Goal: Task Accomplishment & Management: Manage account settings

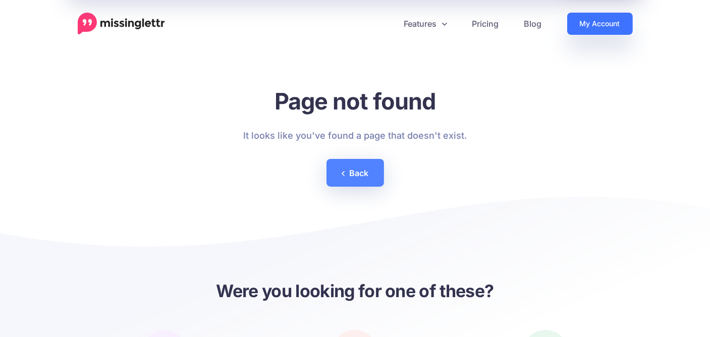
click at [593, 22] on link "My Account" at bounding box center [600, 24] width 66 height 22
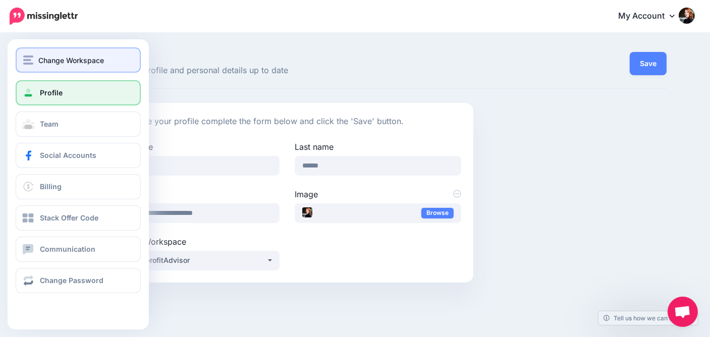
click at [41, 60] on span "Change Workspace" at bounding box center [71, 60] width 66 height 12
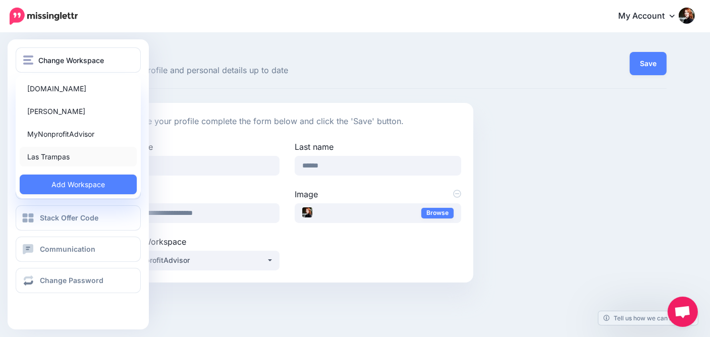
click at [46, 156] on link "Las Trampas" at bounding box center [78, 157] width 117 height 20
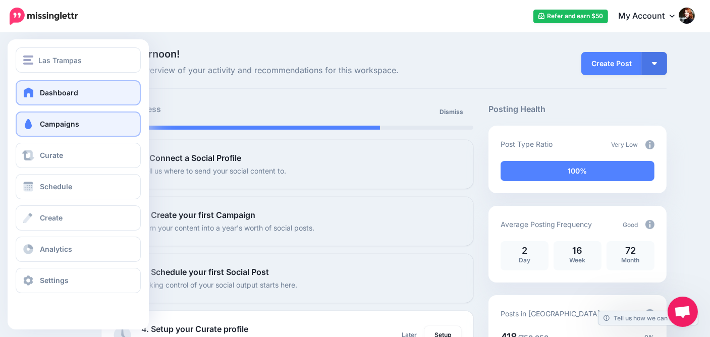
click at [35, 116] on link "Campaigns" at bounding box center [78, 123] width 125 height 25
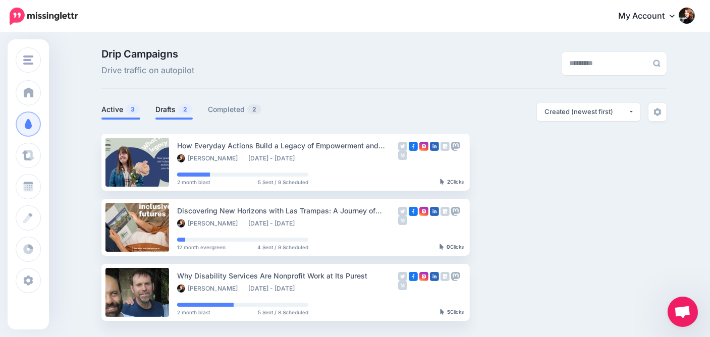
click at [170, 108] on link "Drafts 2" at bounding box center [173, 109] width 37 height 12
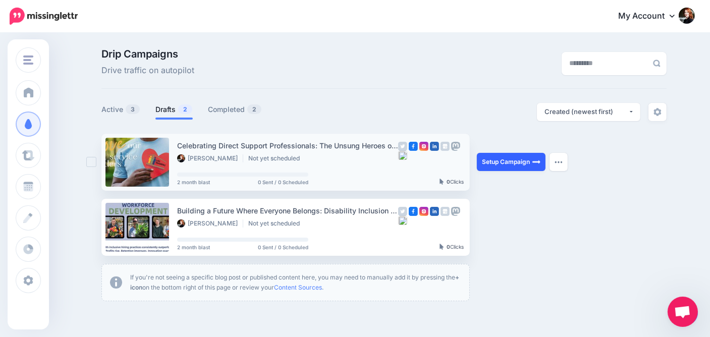
click at [519, 161] on link "Setup Campaign" at bounding box center [511, 162] width 69 height 18
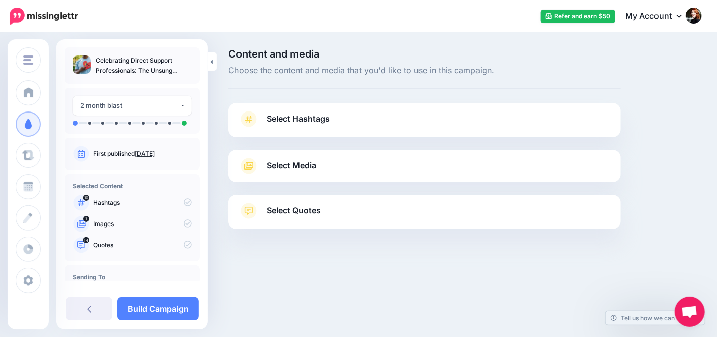
click at [302, 116] on span "Select Hashtags" at bounding box center [298, 119] width 63 height 14
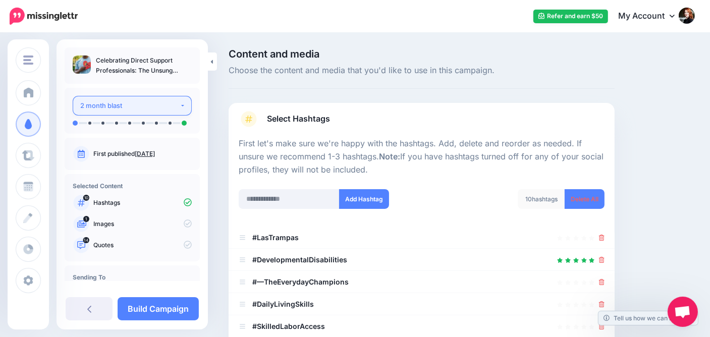
click at [168, 112] on button "2 month blast" at bounding box center [132, 106] width 119 height 20
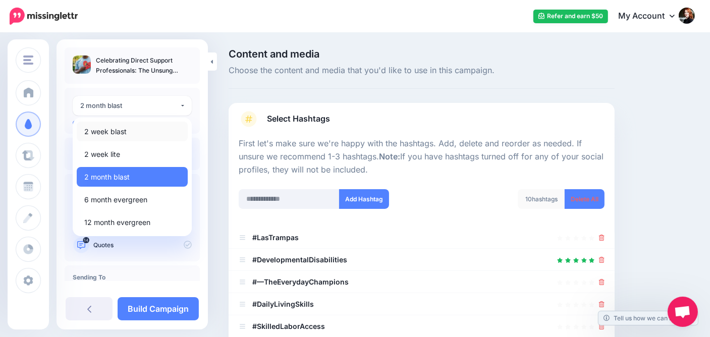
click at [124, 135] on span "2 week blast" at bounding box center [105, 132] width 42 height 12
select select "******"
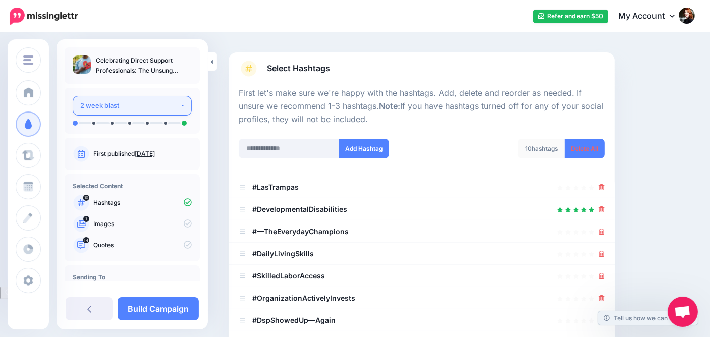
scroll to position [146, 0]
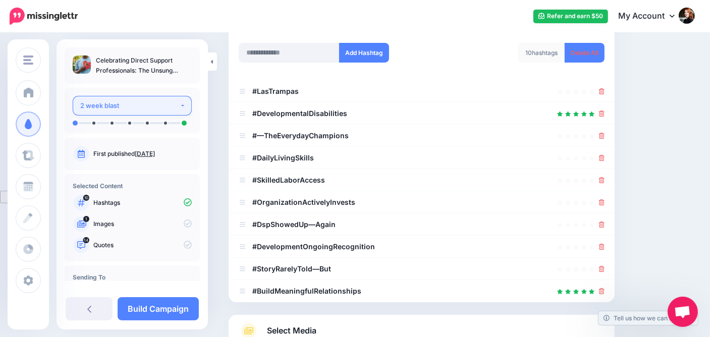
click at [133, 105] on div "2 week blast" at bounding box center [129, 106] width 99 height 12
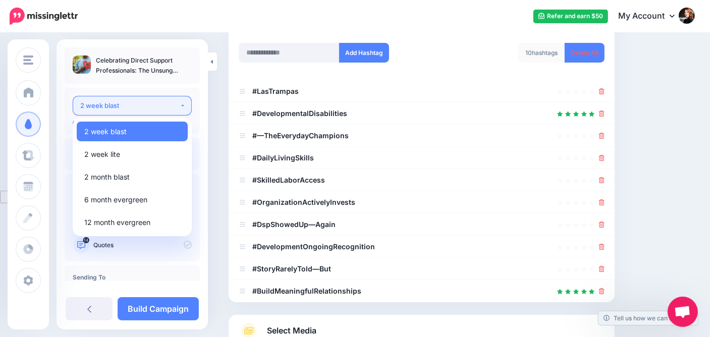
click at [133, 105] on div "2 week blast" at bounding box center [129, 106] width 99 height 12
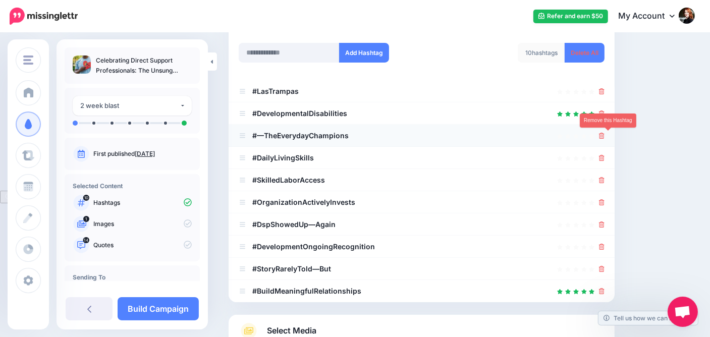
click at [604, 134] on icon at bounding box center [602, 136] width 6 height 6
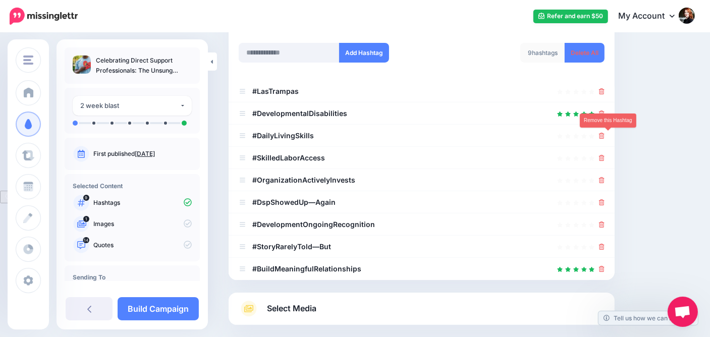
click at [604, 134] on icon at bounding box center [602, 136] width 6 height 6
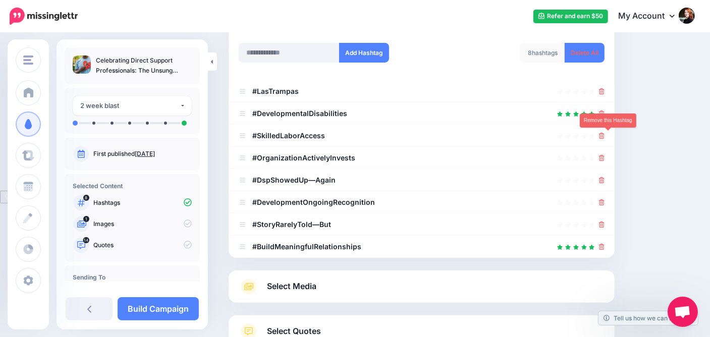
click at [604, 134] on icon at bounding box center [602, 136] width 6 height 6
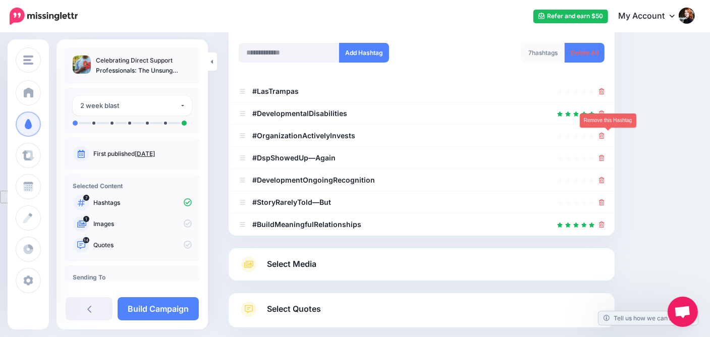
click at [604, 134] on icon at bounding box center [602, 136] width 6 height 6
click at [604, 134] on link at bounding box center [598, 135] width 11 height 9
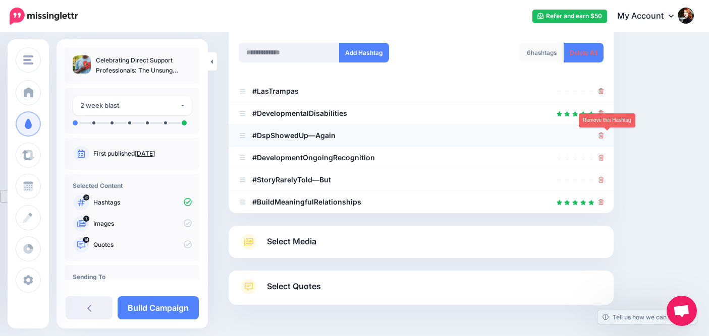
click at [604, 137] on icon at bounding box center [601, 136] width 6 height 6
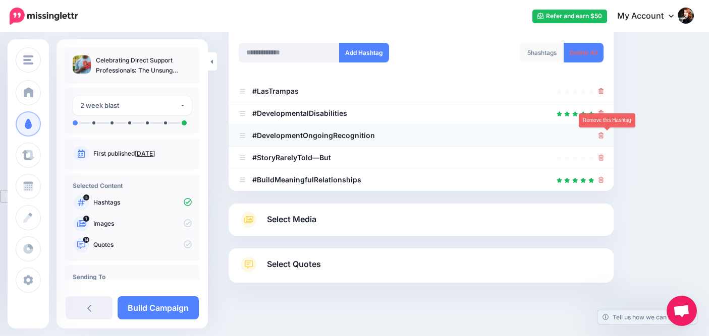
click at [604, 133] on icon at bounding box center [601, 136] width 6 height 6
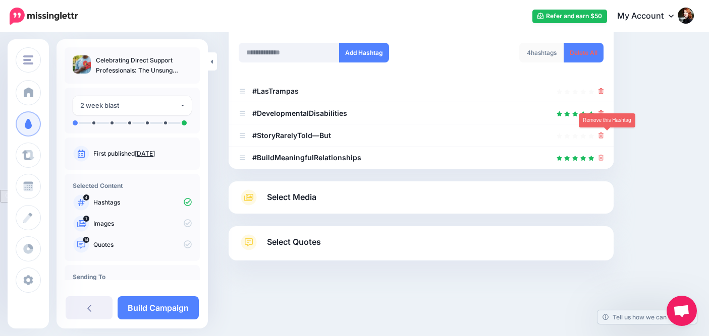
click at [604, 133] on icon at bounding box center [601, 136] width 6 height 6
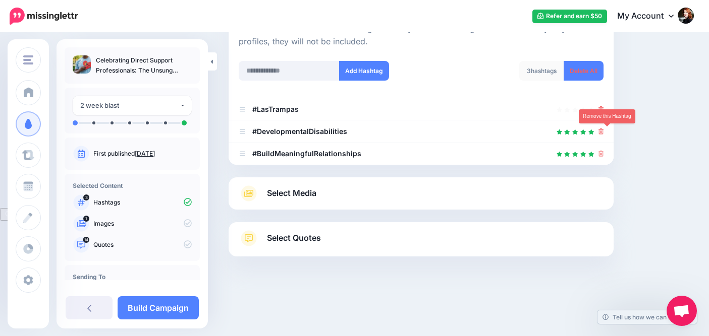
click at [604, 134] on icon at bounding box center [601, 132] width 6 height 6
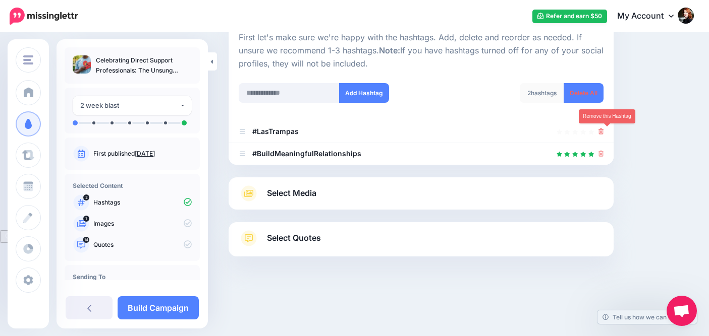
scroll to position [106, 0]
click at [610, 153] on li "#BuildMeaningfulRelationships" at bounding box center [421, 154] width 385 height 22
click at [604, 155] on icon at bounding box center [601, 154] width 6 height 6
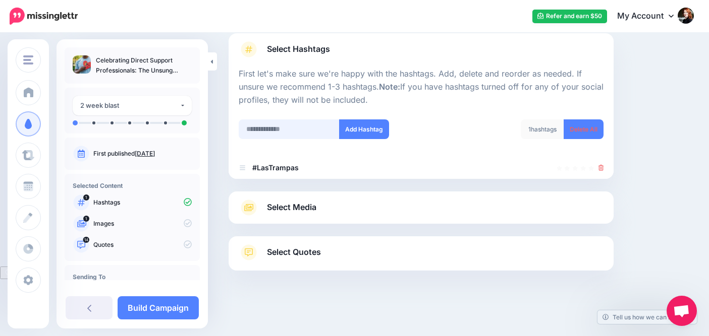
click at [282, 127] on input "text" at bounding box center [289, 130] width 101 height 20
paste input "**********"
drag, startPoint x: 250, startPoint y: 126, endPoint x: 242, endPoint y: 128, distance: 8.2
click at [242, 128] on input "**********" at bounding box center [289, 130] width 101 height 20
type input "*********"
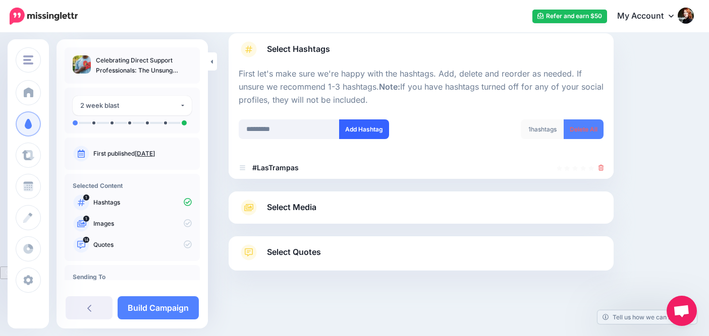
click at [361, 129] on button "Add Hashtag" at bounding box center [364, 130] width 50 height 20
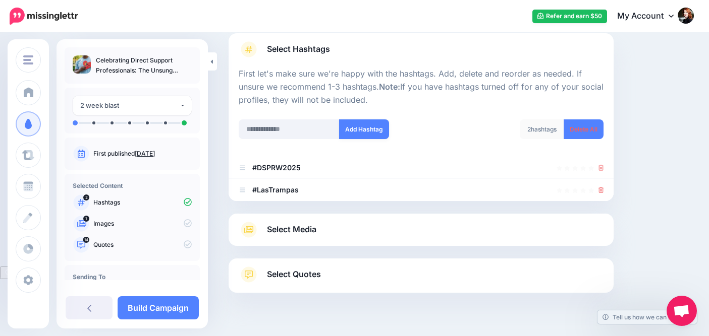
scroll to position [92, 0]
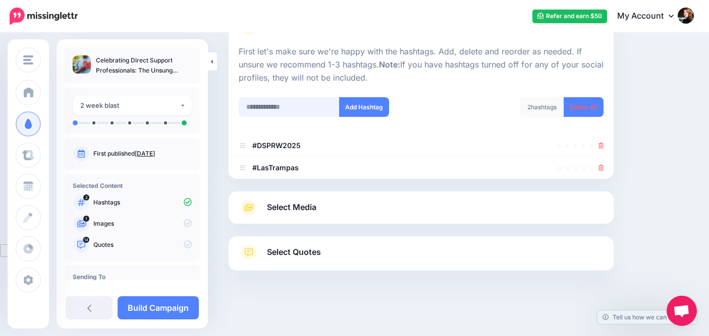
click at [303, 107] on input "text" at bounding box center [289, 107] width 101 height 20
click at [268, 102] on input "**********" at bounding box center [289, 107] width 101 height 20
click at [295, 106] on input "**********" at bounding box center [289, 107] width 101 height 20
type input "**********"
click at [372, 108] on button "Add Hashtag" at bounding box center [364, 107] width 50 height 20
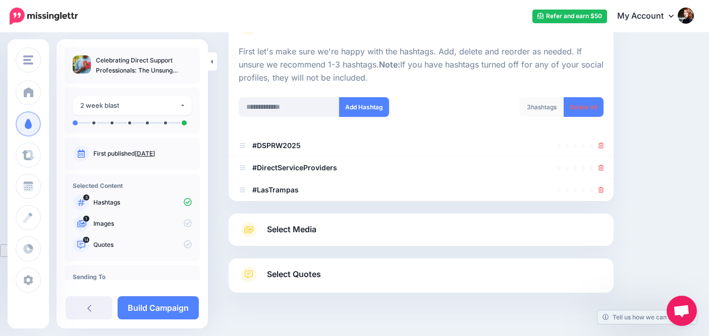
scroll to position [114, 0]
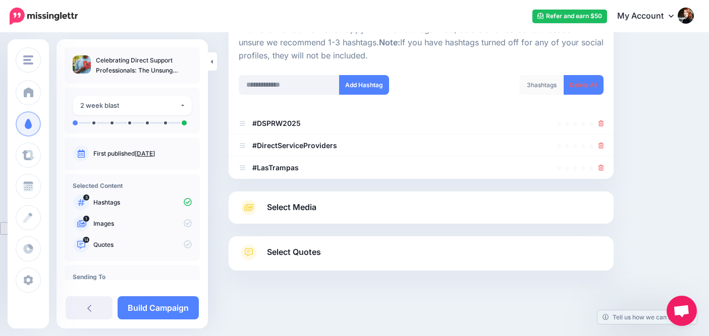
click at [385, 201] on link "Select Media" at bounding box center [421, 208] width 365 height 16
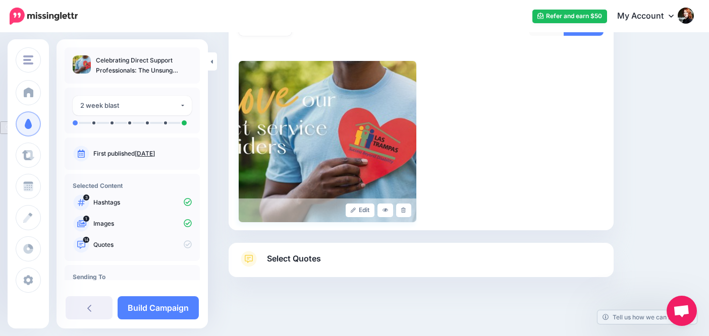
scroll to position [221, 0]
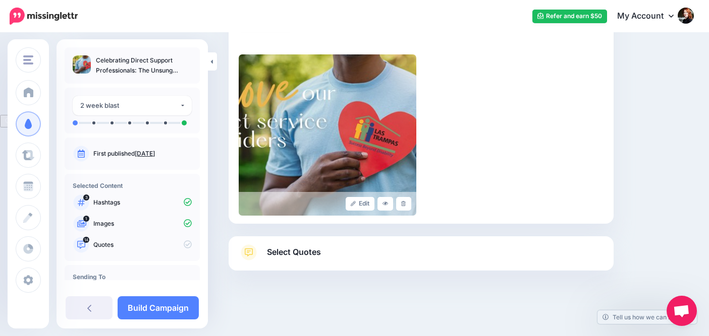
click at [335, 248] on link "Select Quotes" at bounding box center [421, 258] width 365 height 26
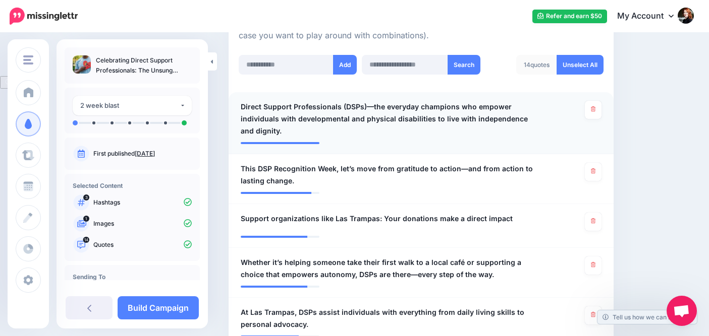
scroll to position [272, 0]
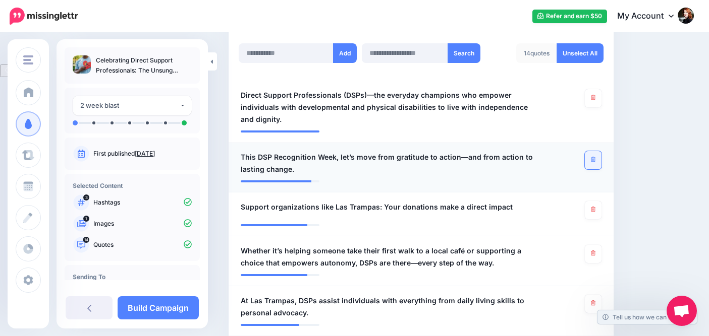
click at [595, 151] on link at bounding box center [593, 160] width 17 height 18
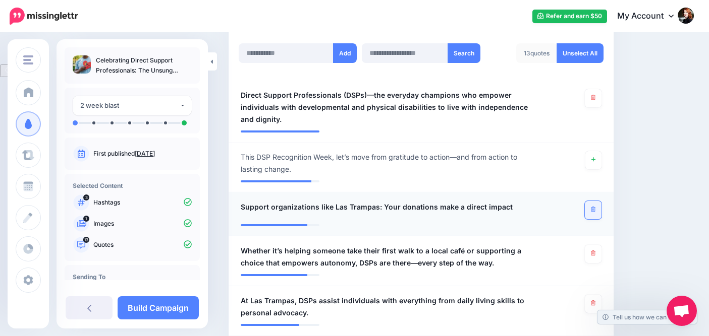
click at [595, 207] on icon at bounding box center [593, 210] width 5 height 6
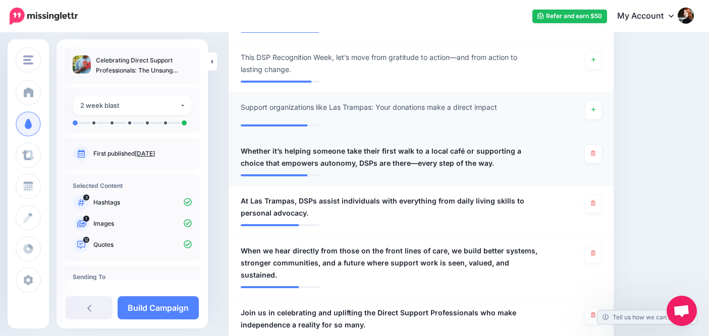
scroll to position [373, 0]
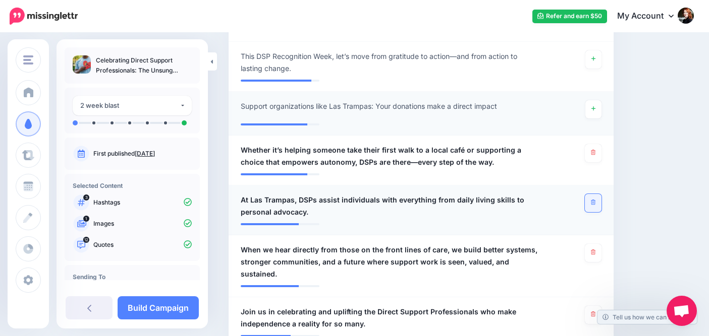
click at [601, 194] on link at bounding box center [593, 203] width 17 height 18
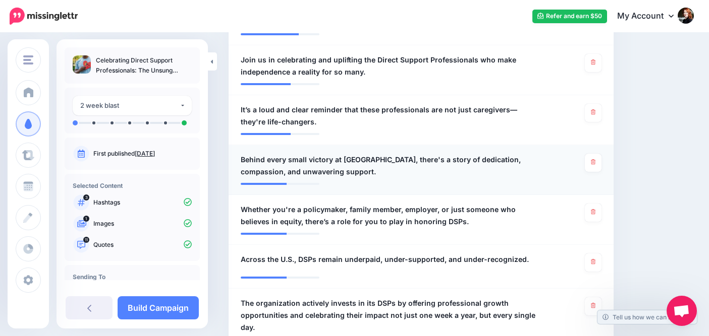
scroll to position [676, 0]
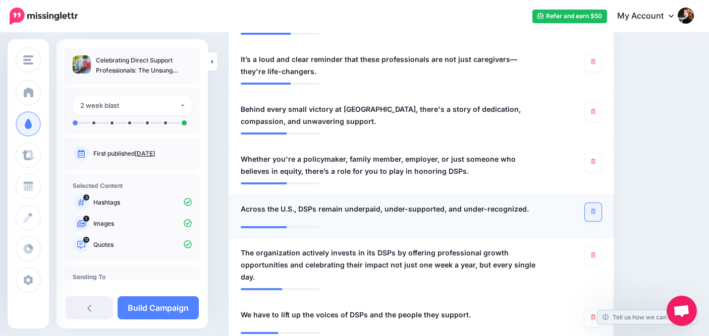
click at [601, 203] on link at bounding box center [593, 212] width 17 height 18
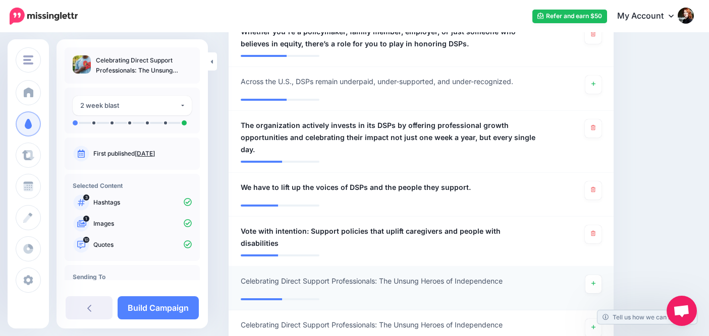
scroll to position [827, 0]
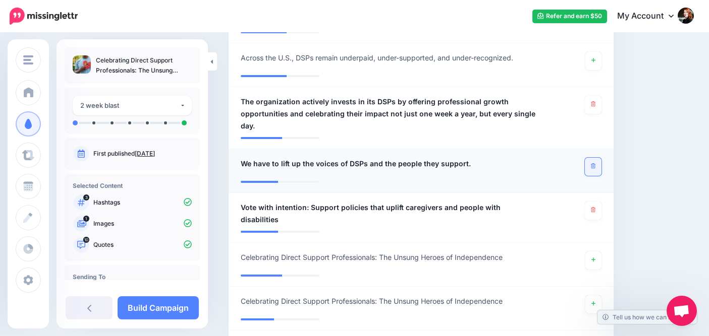
click at [595, 163] on icon at bounding box center [593, 166] width 5 height 6
click at [601, 202] on link at bounding box center [593, 211] width 17 height 18
click at [601, 296] on link at bounding box center [593, 305] width 16 height 18
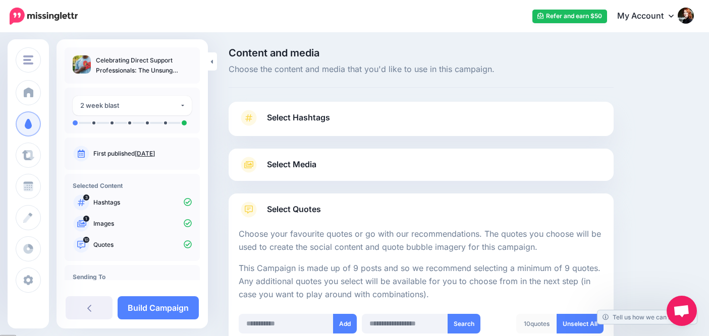
scroll to position [0, 0]
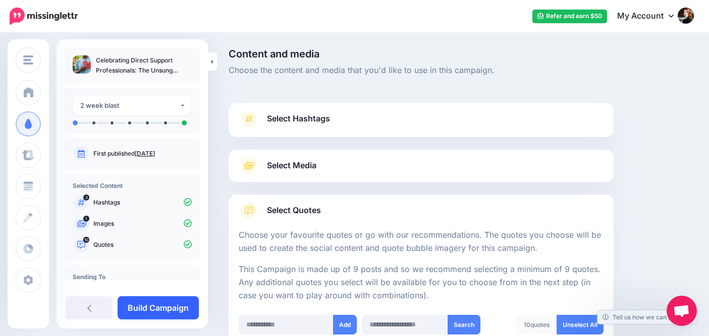
click at [157, 311] on link "Build Campaign" at bounding box center [158, 308] width 81 height 23
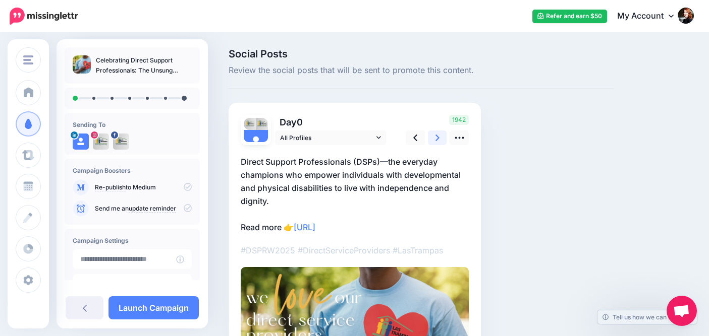
click at [435, 142] on icon at bounding box center [437, 138] width 4 height 11
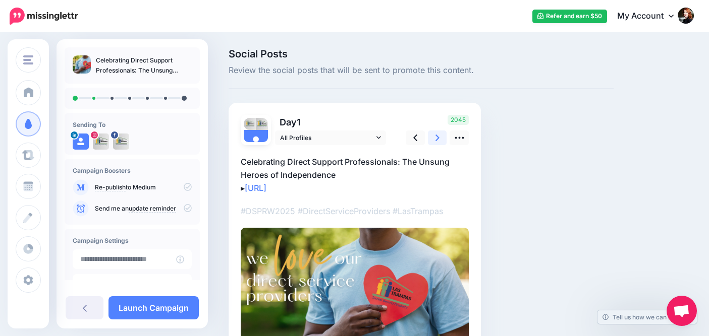
click at [435, 142] on icon at bounding box center [437, 138] width 4 height 11
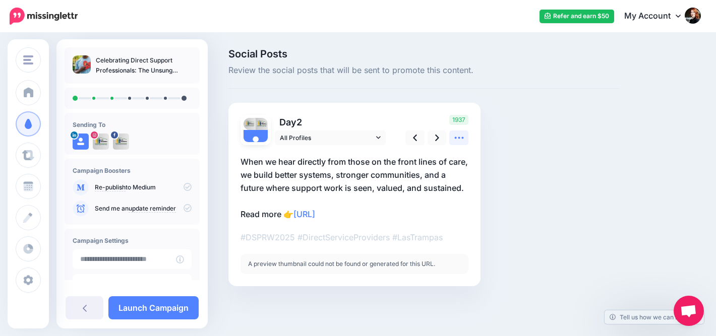
click at [461, 138] on icon at bounding box center [459, 138] width 11 height 11
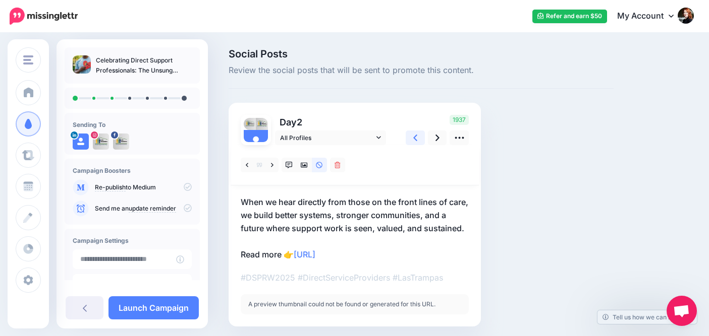
click at [414, 140] on icon at bounding box center [415, 138] width 4 height 11
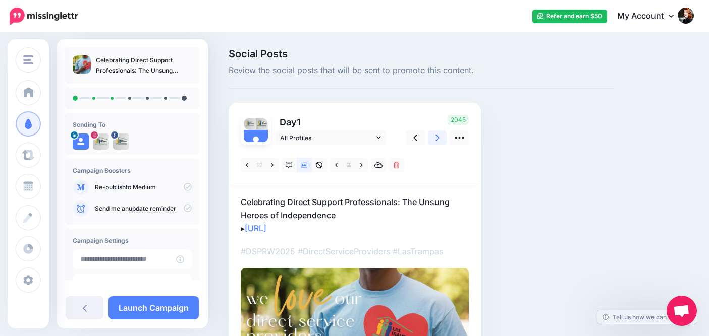
click at [435, 137] on icon at bounding box center [437, 138] width 4 height 11
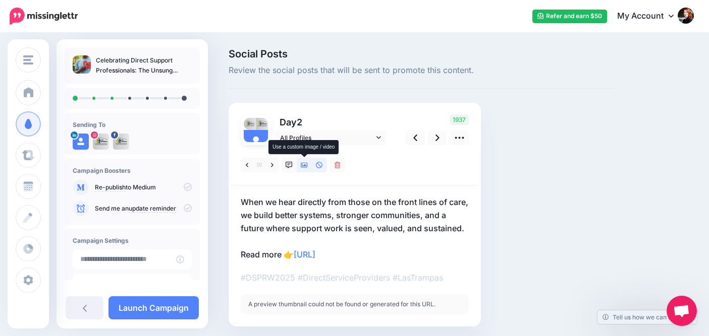
click at [306, 167] on icon at bounding box center [304, 165] width 7 height 7
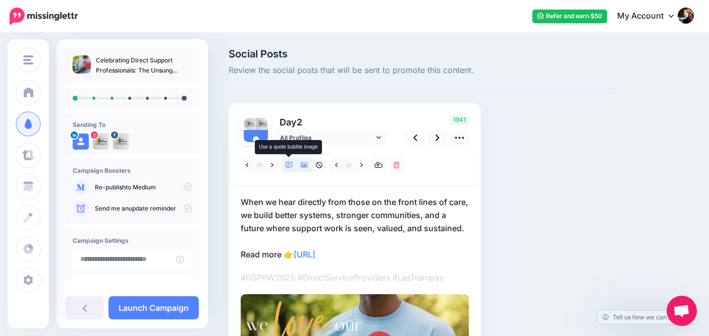
click at [286, 168] on icon at bounding box center [289, 165] width 7 height 7
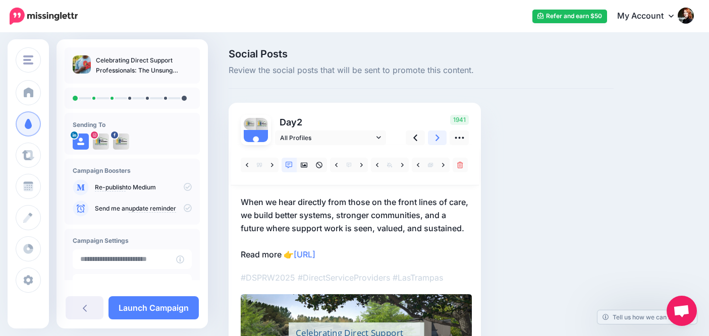
click at [438, 137] on icon at bounding box center [437, 138] width 4 height 7
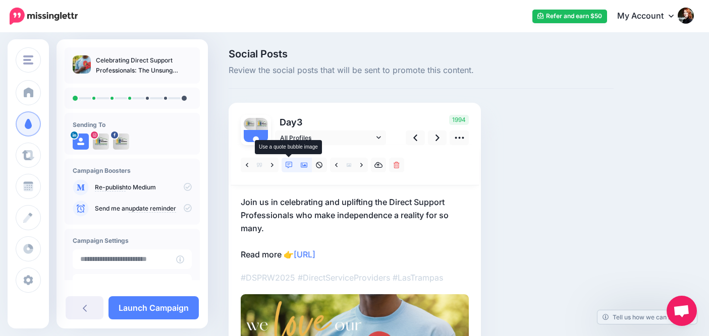
click at [283, 169] on link at bounding box center [289, 165] width 15 height 15
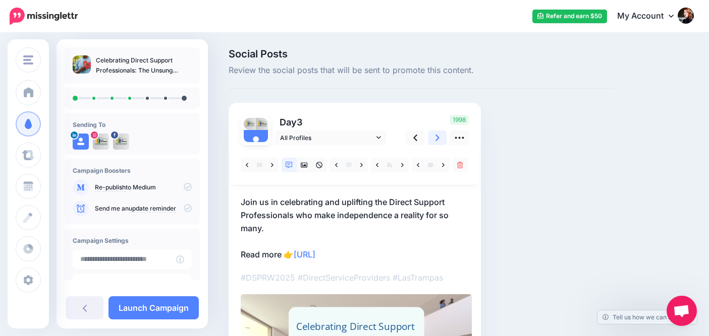
click at [435, 136] on icon at bounding box center [437, 138] width 4 height 11
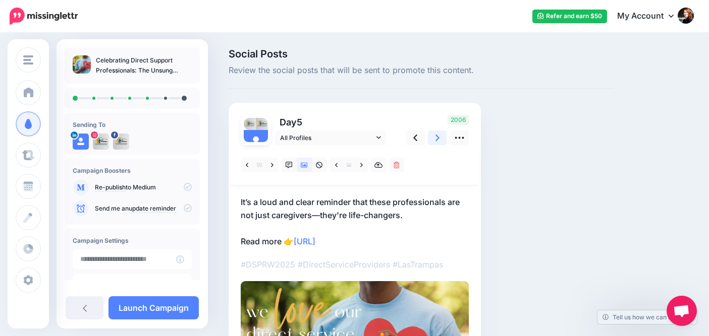
click at [435, 136] on icon at bounding box center [437, 138] width 4 height 11
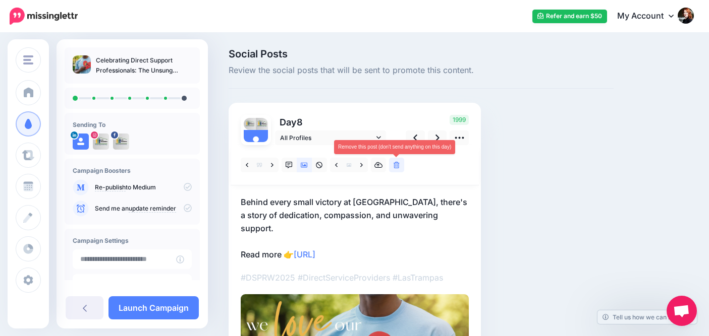
click at [397, 164] on icon at bounding box center [396, 165] width 6 height 7
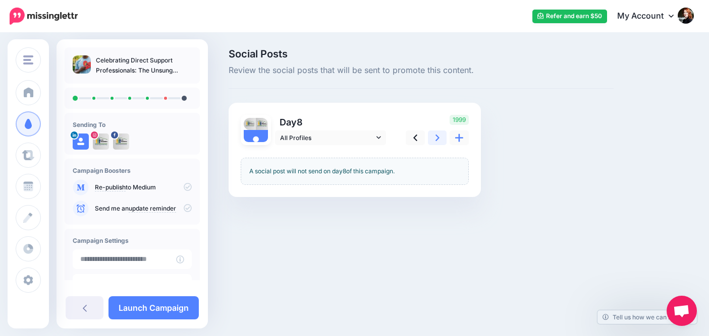
click at [437, 141] on icon at bounding box center [437, 138] width 4 height 11
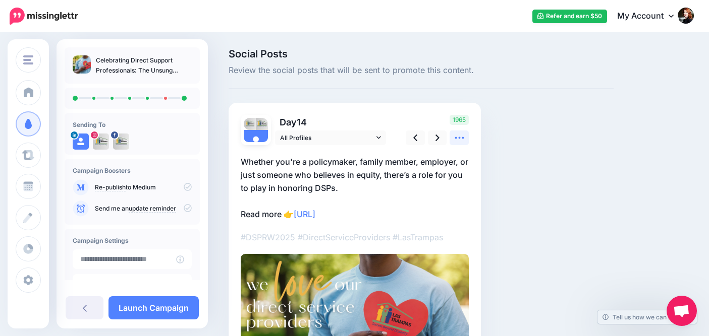
click at [461, 138] on icon at bounding box center [459, 138] width 11 height 11
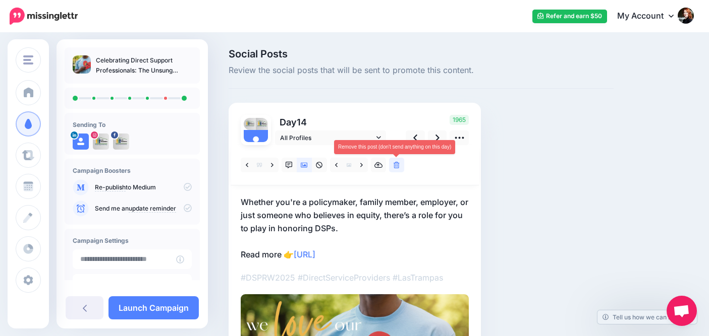
click at [398, 166] on icon at bounding box center [396, 165] width 6 height 7
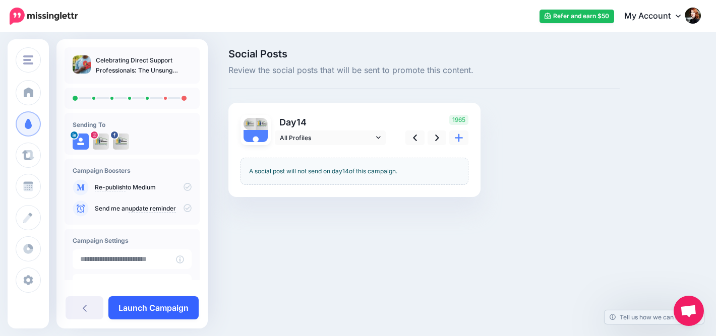
click at [159, 305] on link "Launch Campaign" at bounding box center [153, 308] width 90 height 23
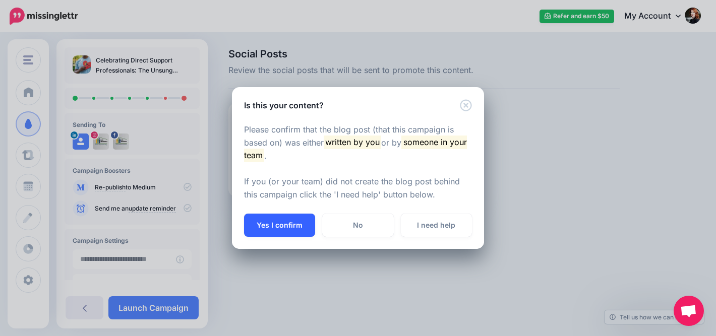
click at [275, 226] on button "Yes I confirm" at bounding box center [279, 225] width 71 height 23
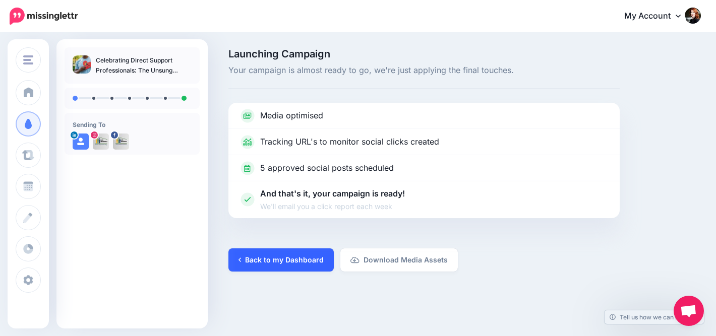
click at [282, 260] on link "Back to my Dashboard" at bounding box center [281, 260] width 105 height 23
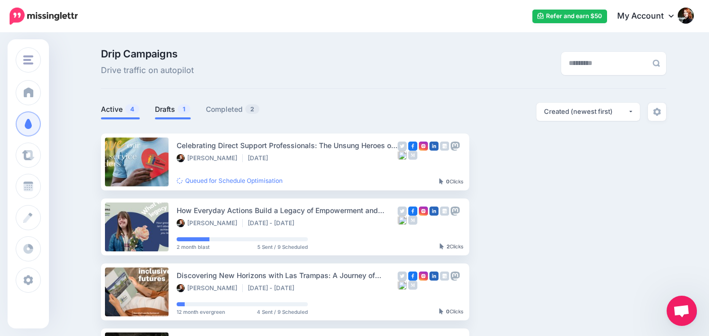
click at [177, 105] on link "Drafts 1" at bounding box center [173, 109] width 36 height 12
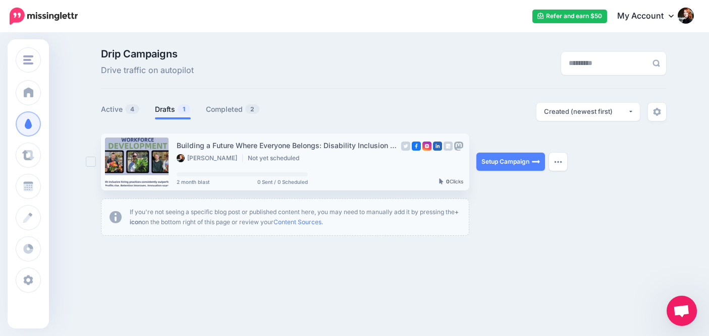
click at [349, 157] on div "[PERSON_NAME] Not yet scheduled" at bounding box center [287, 158] width 221 height 9
click at [505, 161] on link "Setup Campaign" at bounding box center [510, 162] width 69 height 18
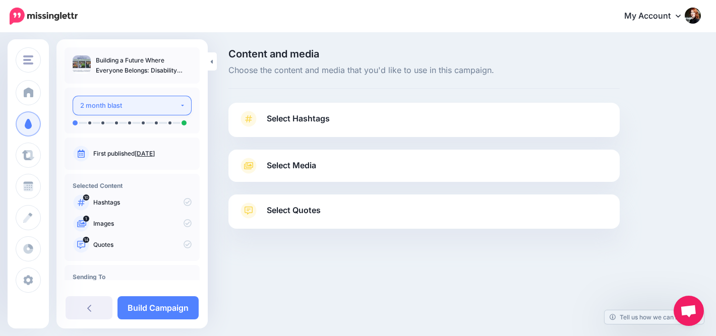
click at [157, 106] on div "2 month blast" at bounding box center [129, 106] width 99 height 12
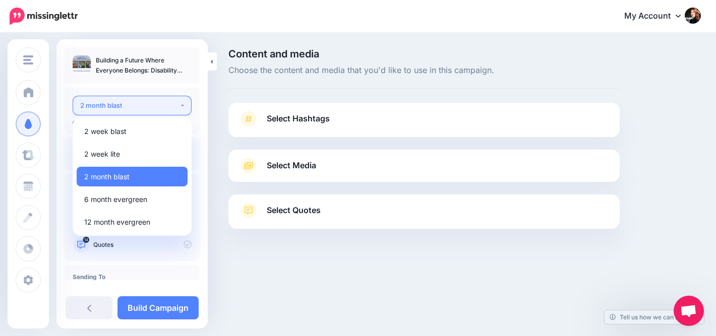
click at [157, 106] on div "2 month blast" at bounding box center [129, 106] width 99 height 12
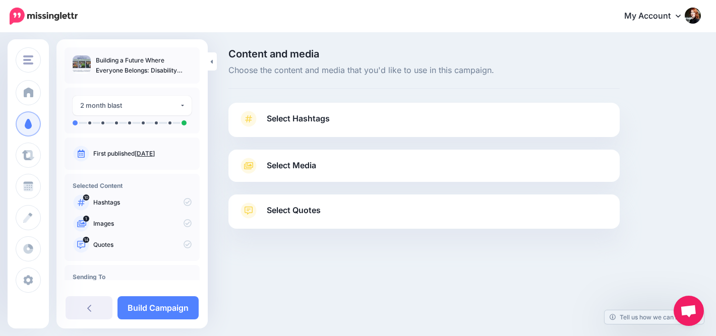
click at [282, 115] on span "Select Hashtags" at bounding box center [298, 119] width 63 height 14
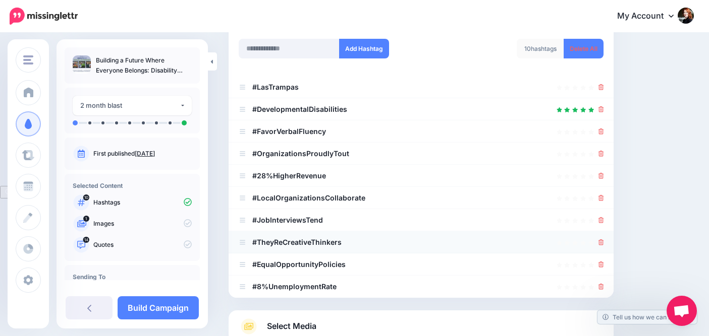
scroll to position [151, 0]
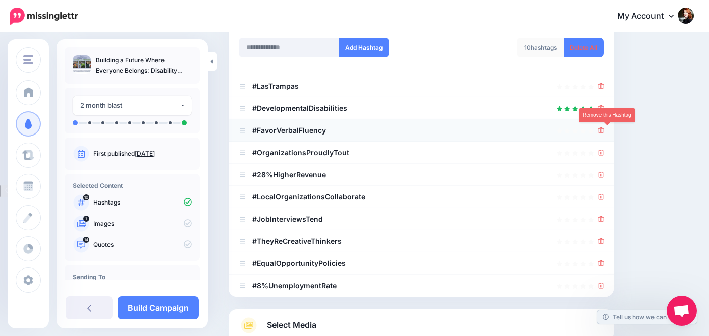
click at [604, 131] on icon at bounding box center [601, 131] width 6 height 6
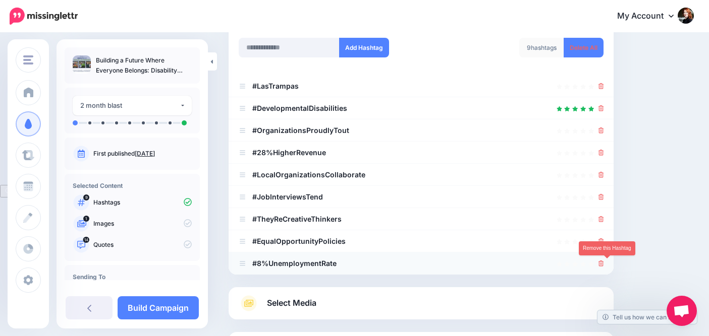
click at [604, 262] on icon at bounding box center [601, 264] width 6 height 6
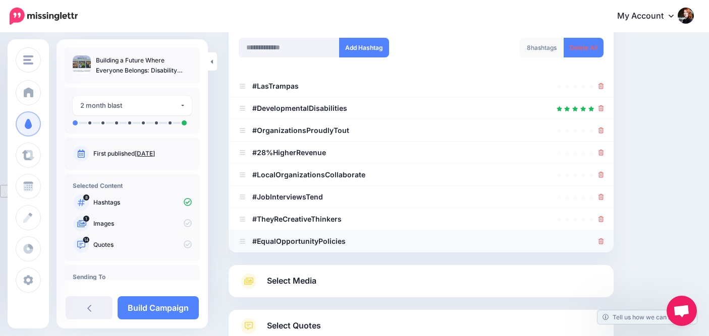
click at [604, 241] on icon at bounding box center [601, 242] width 6 height 6
click at [604, 216] on icon at bounding box center [601, 219] width 6 height 6
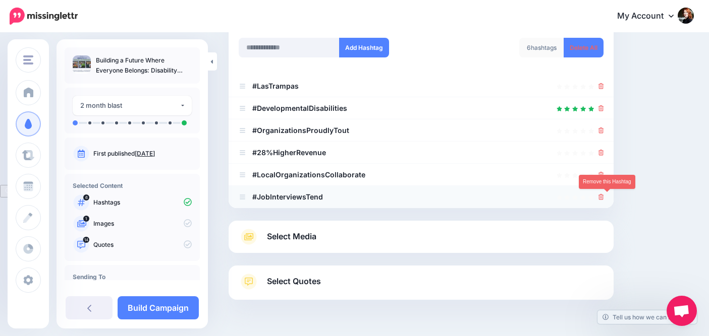
click at [604, 195] on icon at bounding box center [601, 197] width 6 height 6
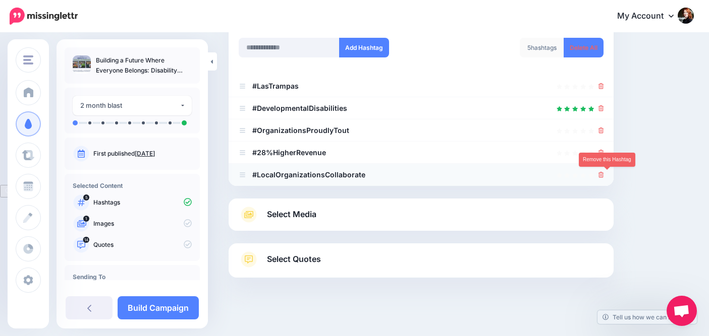
click at [604, 172] on icon at bounding box center [601, 175] width 6 height 6
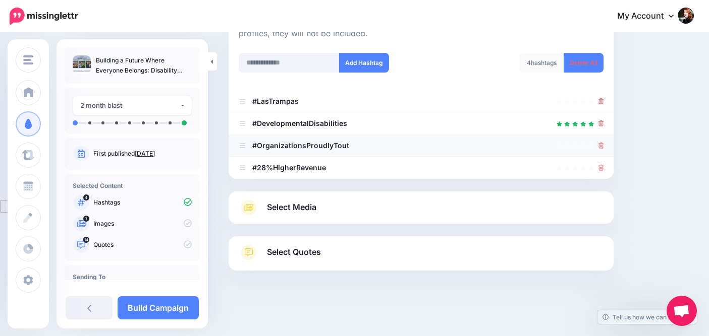
scroll to position [136, 0]
click at [604, 167] on icon at bounding box center [601, 168] width 6 height 6
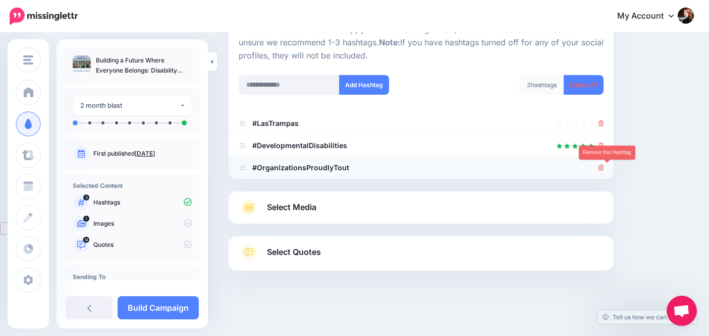
click at [604, 166] on icon at bounding box center [601, 168] width 6 height 6
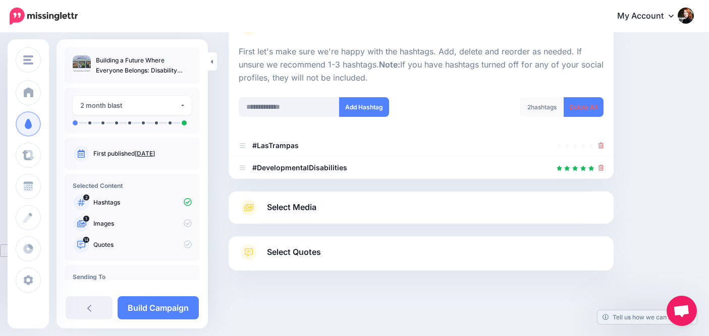
scroll to position [92, 0]
click at [288, 105] on input "text" at bounding box center [289, 107] width 101 height 20
type input "**********"
click at [376, 110] on button "Add Hashtag" at bounding box center [364, 107] width 50 height 20
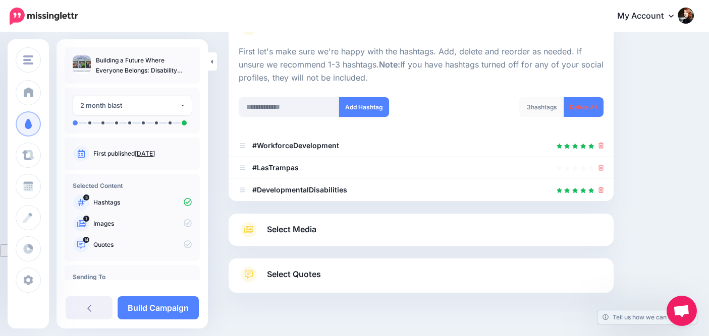
scroll to position [114, 0]
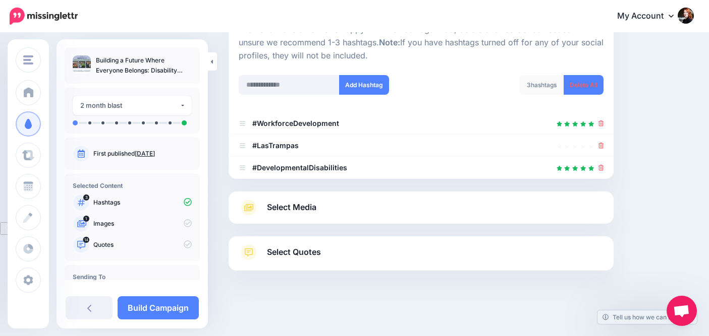
click at [305, 210] on span "Select Media" at bounding box center [291, 208] width 49 height 14
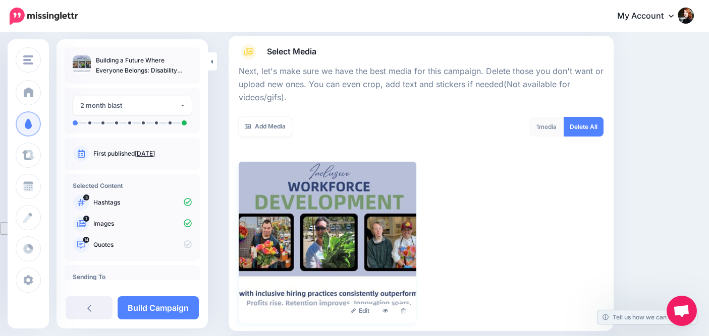
scroll to position [164, 0]
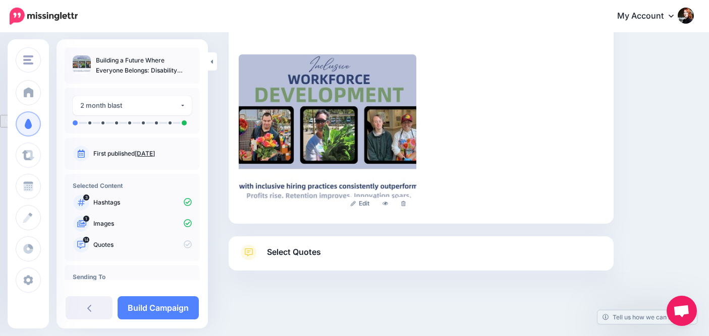
click at [389, 256] on link "Select Quotes" at bounding box center [421, 258] width 365 height 26
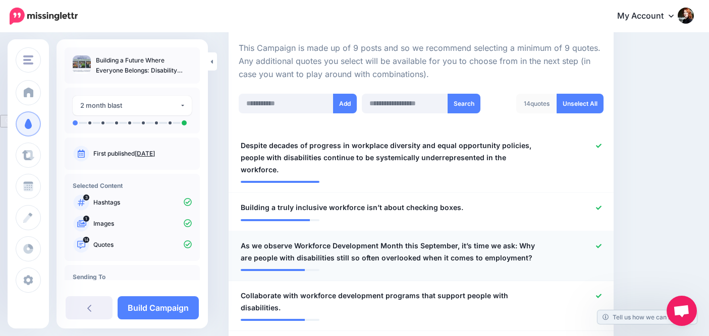
scroll to position [221, 0]
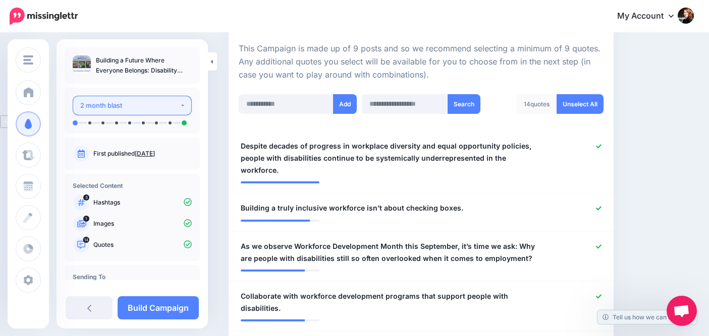
click at [167, 106] on div "2 month blast" at bounding box center [129, 106] width 99 height 12
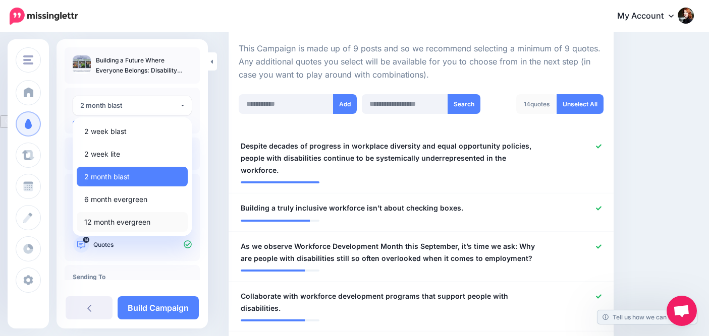
click at [147, 218] on span "12 month evergreen" at bounding box center [117, 222] width 66 height 12
select select "******"
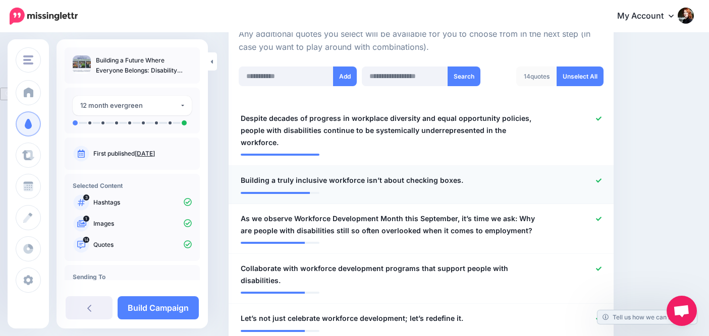
scroll to position [266, 0]
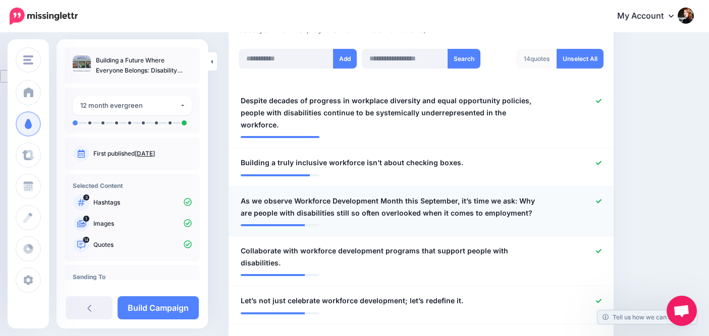
click at [605, 195] on div at bounding box center [577, 207] width 63 height 24
click at [601, 199] on icon at bounding box center [599, 202] width 6 height 6
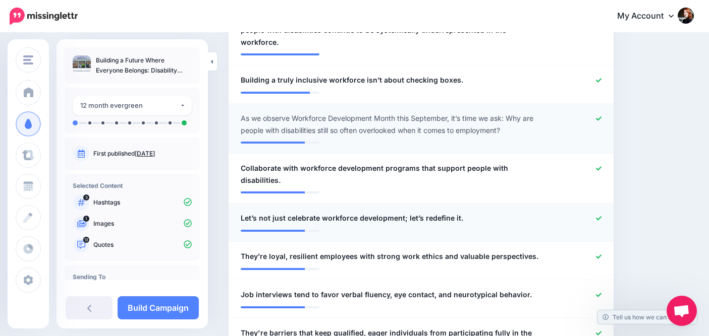
scroll to position [367, 0]
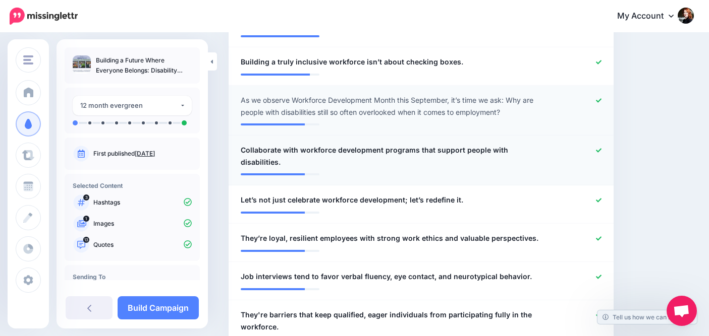
click at [609, 144] on div at bounding box center [577, 156] width 63 height 24
click at [601, 148] on icon at bounding box center [599, 151] width 6 height 6
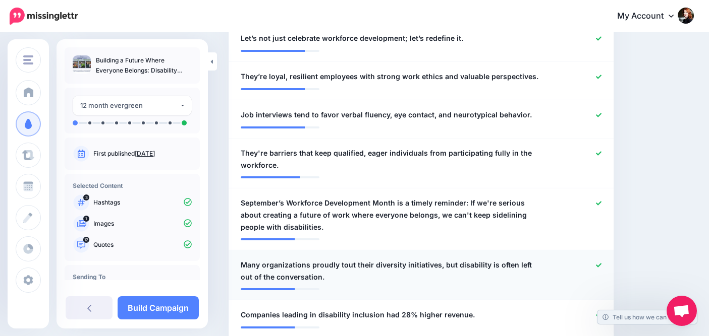
scroll to position [519, 0]
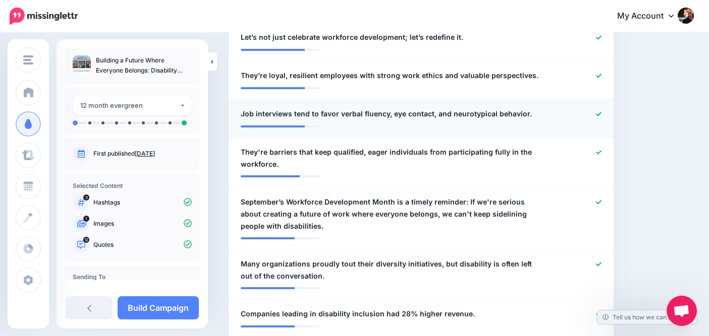
click at [601, 111] on icon at bounding box center [599, 114] width 6 height 6
click at [601, 200] on icon at bounding box center [599, 203] width 6 height 6
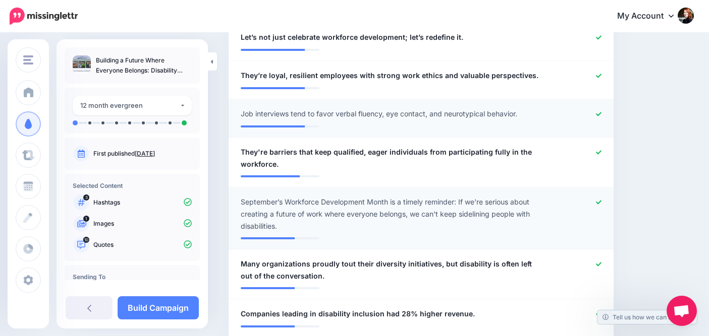
click at [601, 200] on icon at bounding box center [599, 203] width 6 height 6
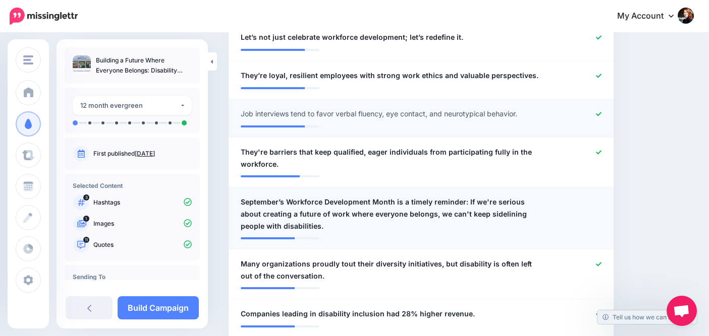
click at [467, 196] on span "September’s Workforce Development Month is a timely reminder: If we're serious …" at bounding box center [390, 214] width 298 height 36
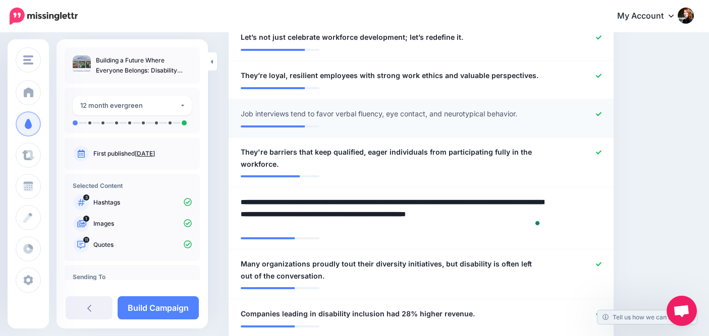
drag, startPoint x: 463, startPoint y: 190, endPoint x: 227, endPoint y: 191, distance: 236.1
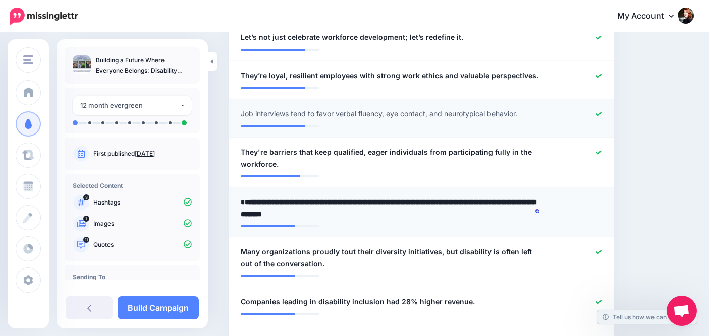
click at [242, 196] on textarea "**********" at bounding box center [393, 208] width 304 height 24
type textarea "**********"
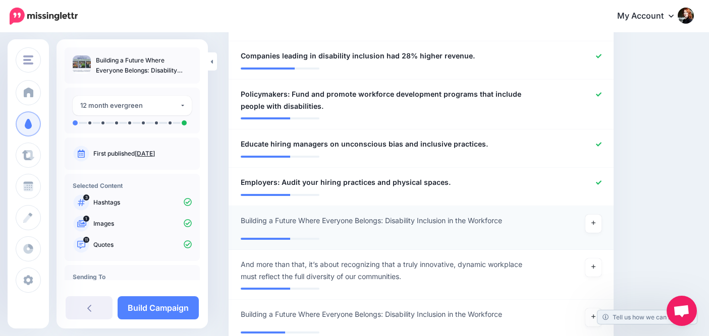
scroll to position [821, 0]
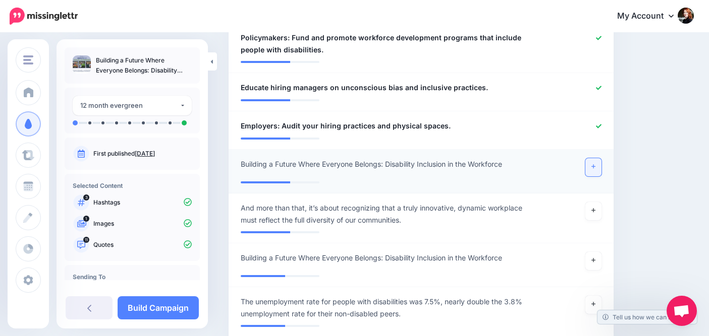
click at [595, 164] on icon at bounding box center [593, 167] width 4 height 6
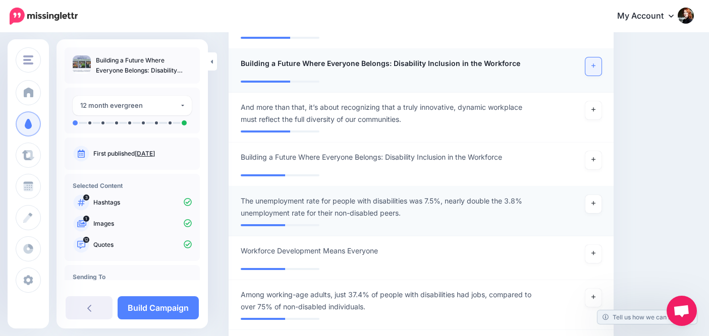
scroll to position [973, 0]
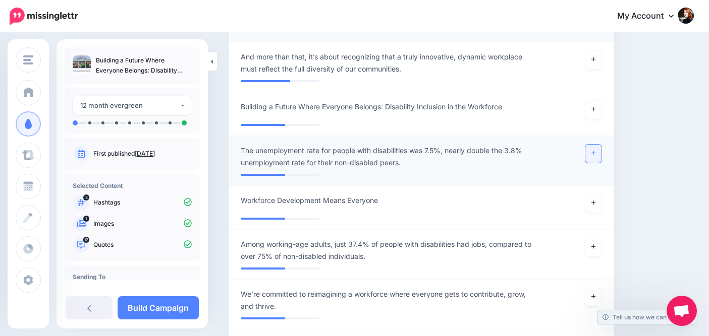
click at [595, 151] on icon at bounding box center [593, 153] width 4 height 4
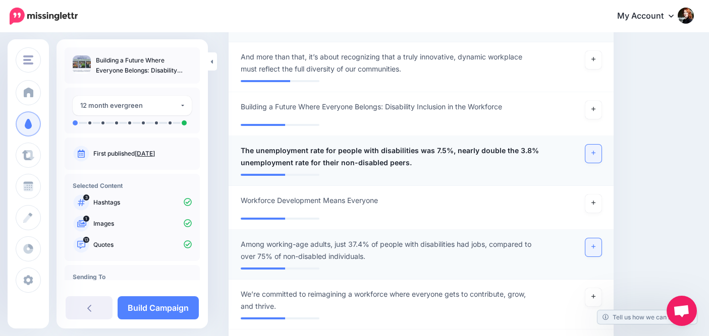
click at [595, 245] on icon at bounding box center [593, 247] width 4 height 4
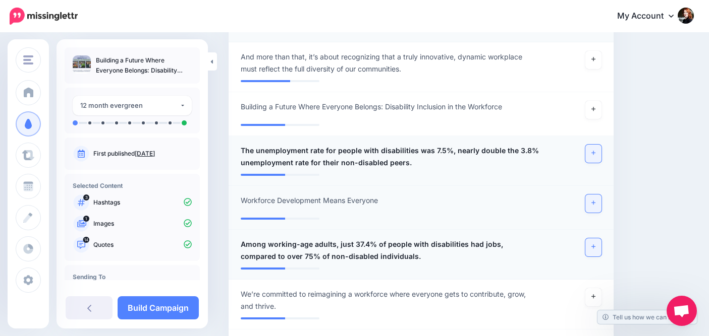
click at [595, 200] on icon at bounding box center [593, 203] width 4 height 6
click at [169, 307] on link "Build Campaign" at bounding box center [158, 308] width 81 height 23
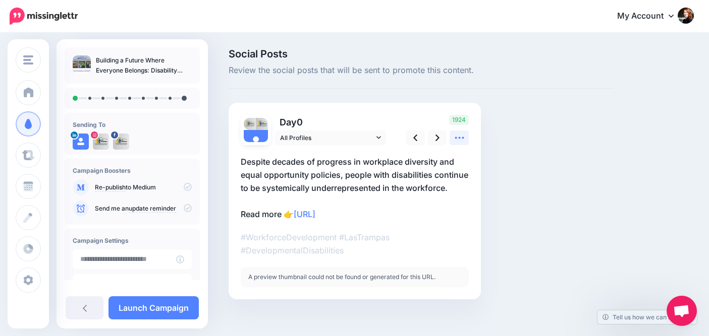
click at [464, 139] on icon at bounding box center [459, 138] width 11 height 11
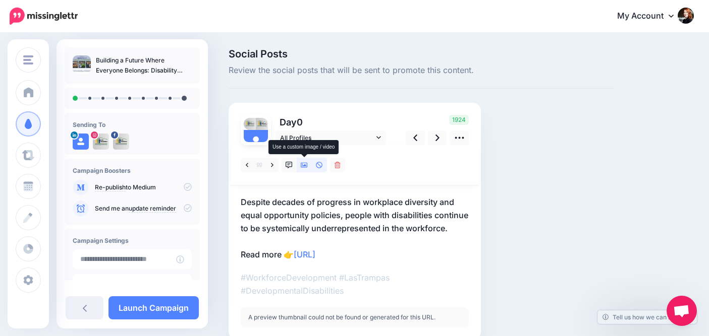
click at [306, 165] on icon at bounding box center [304, 165] width 7 height 5
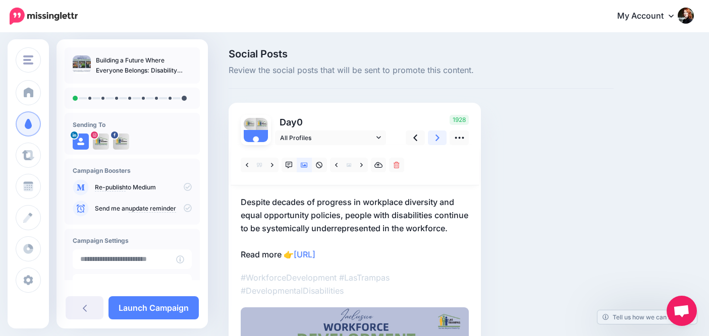
click at [442, 136] on link at bounding box center [437, 138] width 19 height 15
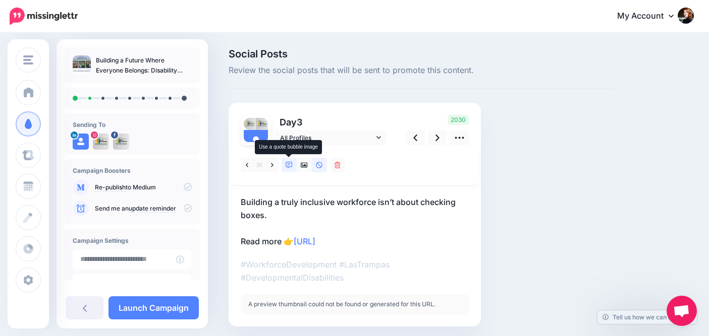
click at [287, 167] on icon at bounding box center [289, 165] width 7 height 7
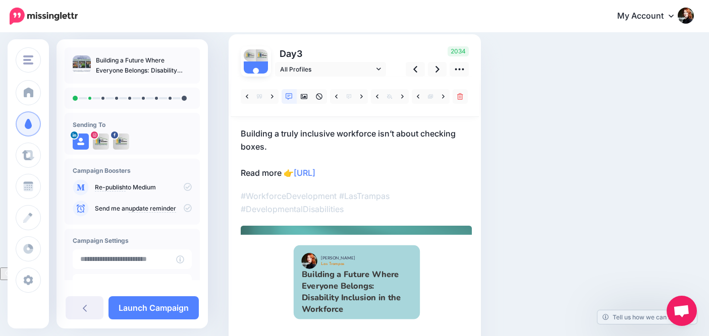
scroll to position [50, 0]
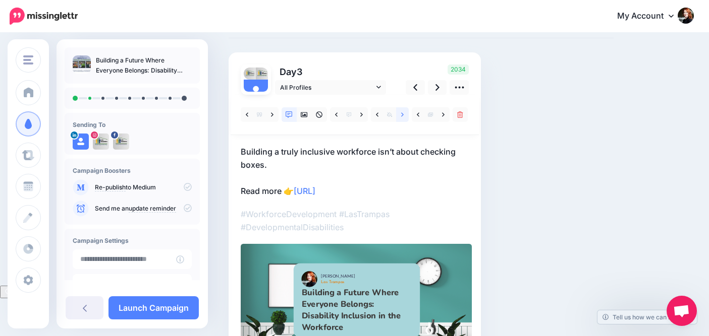
click at [399, 118] on link at bounding box center [402, 114] width 13 height 15
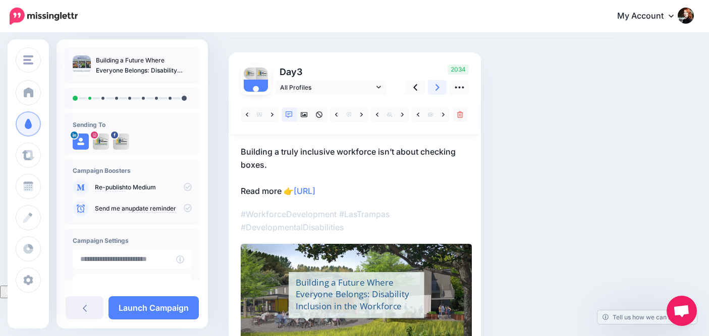
click at [433, 89] on link at bounding box center [437, 87] width 19 height 15
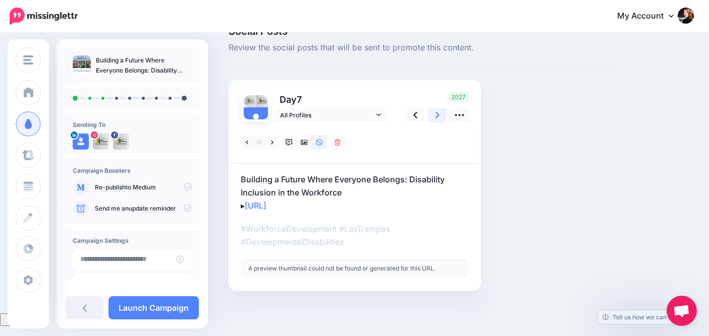
scroll to position [23, 0]
click at [306, 145] on icon at bounding box center [304, 142] width 7 height 5
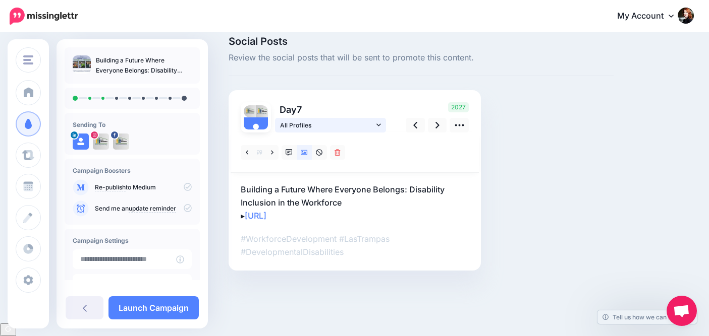
scroll to position [0, 0]
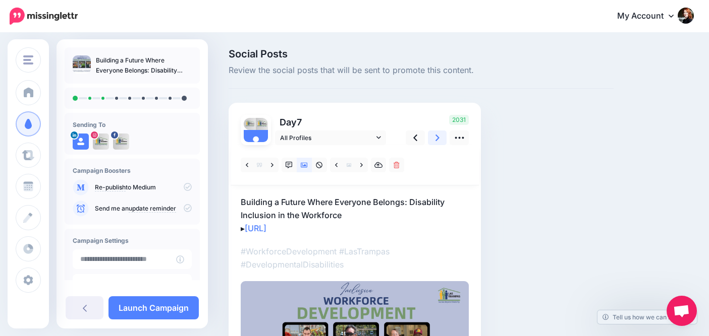
click at [435, 138] on icon at bounding box center [437, 138] width 4 height 11
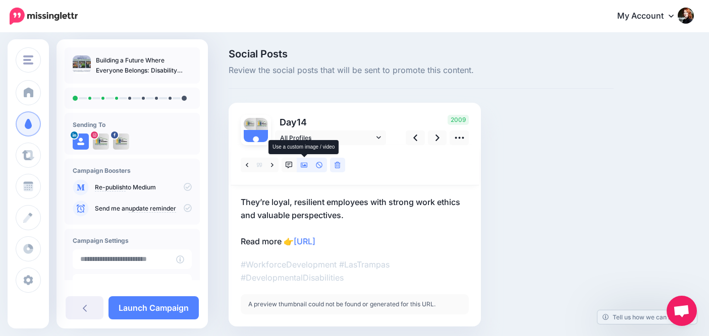
drag, startPoint x: 307, startPoint y: 165, endPoint x: 334, endPoint y: 161, distance: 28.0
click at [306, 165] on icon at bounding box center [304, 165] width 7 height 7
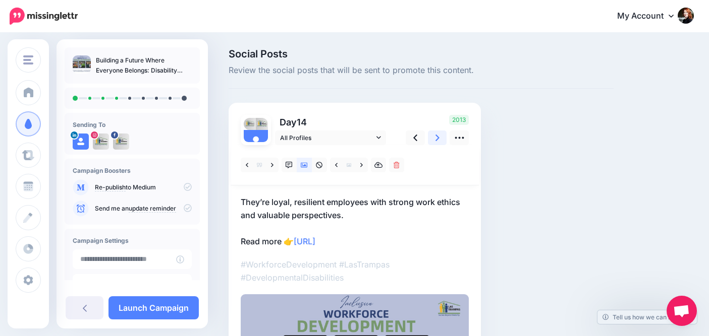
click at [442, 137] on link at bounding box center [437, 138] width 19 height 15
click at [434, 135] on link at bounding box center [437, 138] width 19 height 15
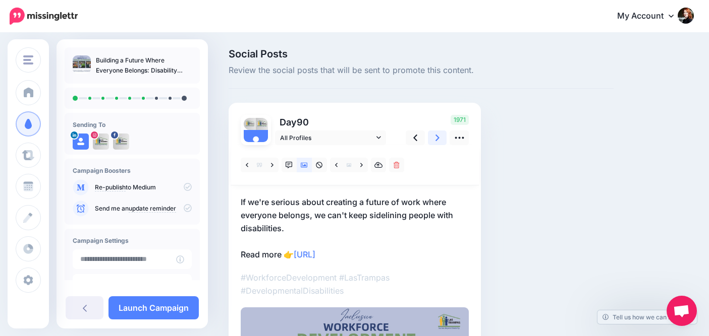
click at [440, 138] on link at bounding box center [437, 138] width 19 height 15
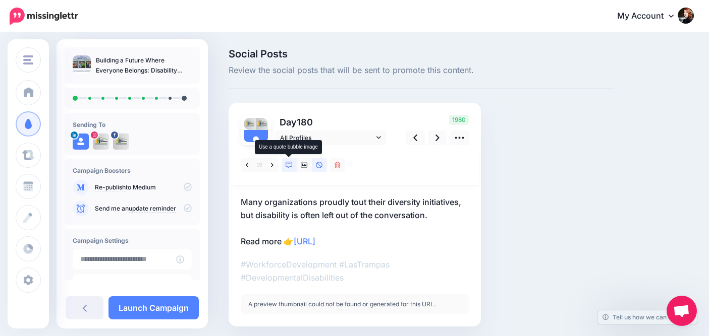
click at [290, 167] on icon at bounding box center [289, 165] width 7 height 7
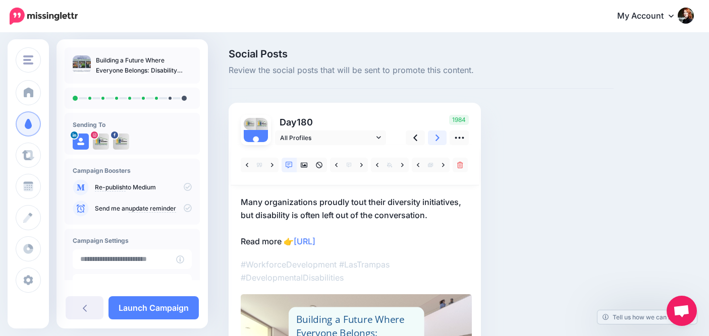
click at [433, 138] on link at bounding box center [437, 138] width 19 height 15
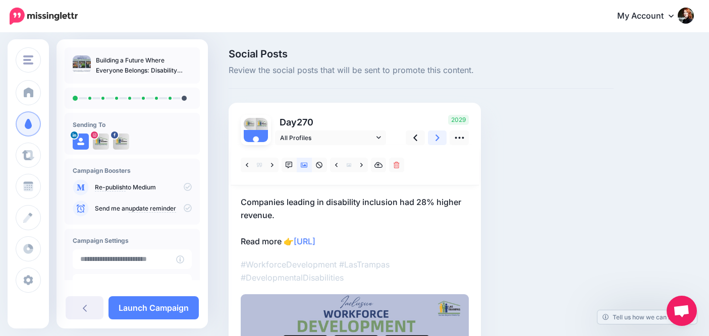
click at [433, 138] on link at bounding box center [437, 138] width 19 height 15
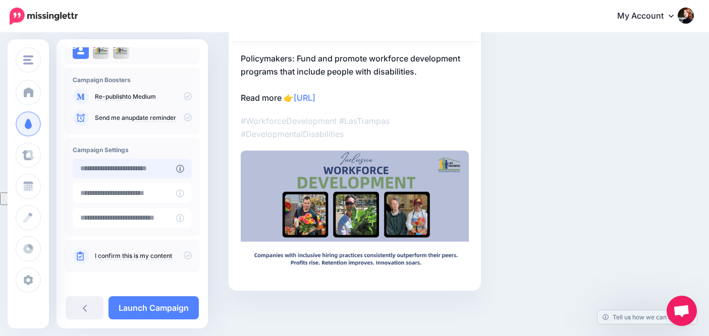
scroll to position [95, 0]
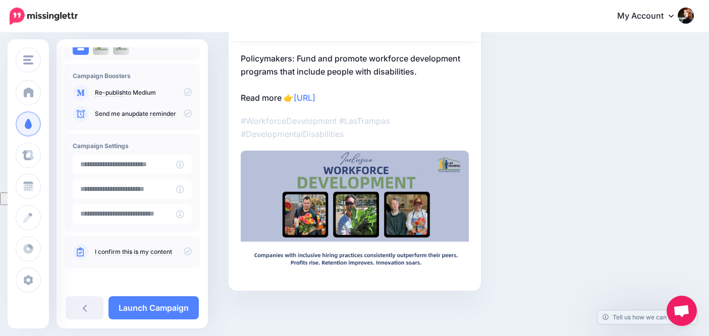
click at [159, 249] on link "I confirm this is my content" at bounding box center [133, 252] width 77 height 8
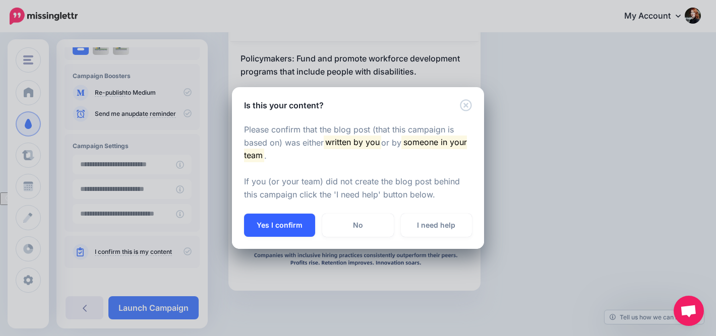
click at [270, 222] on button "Yes I confirm" at bounding box center [279, 225] width 71 height 23
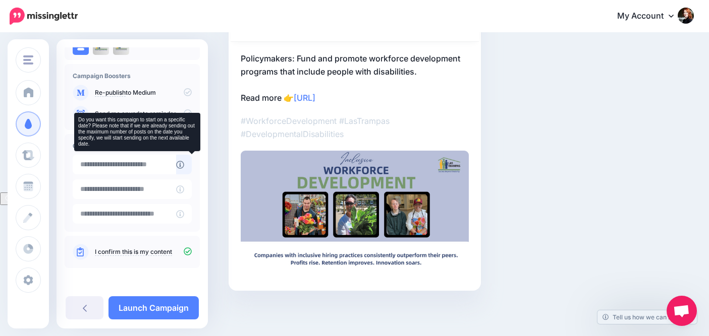
click at [192, 162] on link at bounding box center [184, 165] width 16 height 20
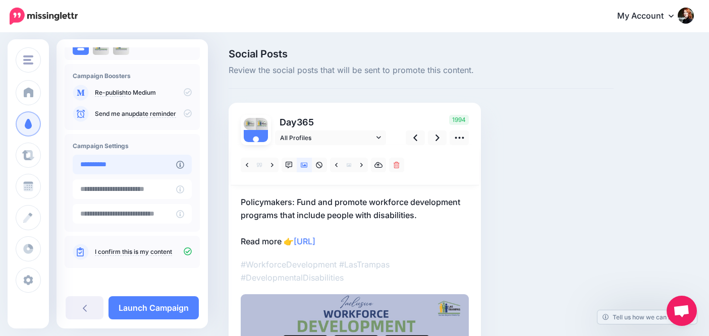
click at [124, 167] on input "**********" at bounding box center [124, 165] width 103 height 20
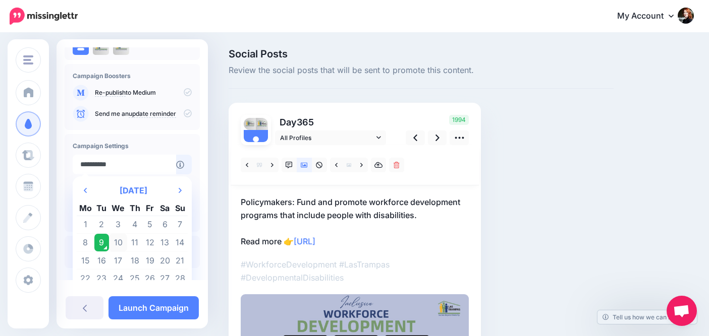
click at [123, 239] on td "10" at bounding box center [118, 243] width 18 height 18
type input "**********"
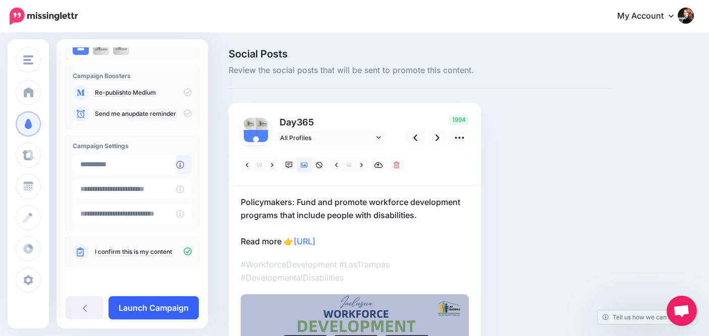
click at [162, 307] on link "Launch Campaign" at bounding box center [153, 308] width 90 height 23
